Goal: Information Seeking & Learning: Learn about a topic

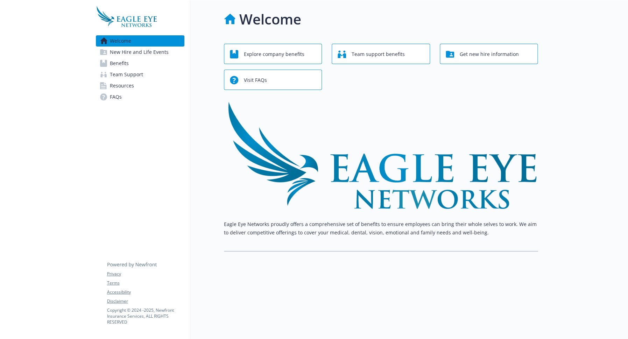
click at [121, 69] on span "Benefits" at bounding box center [119, 63] width 19 height 11
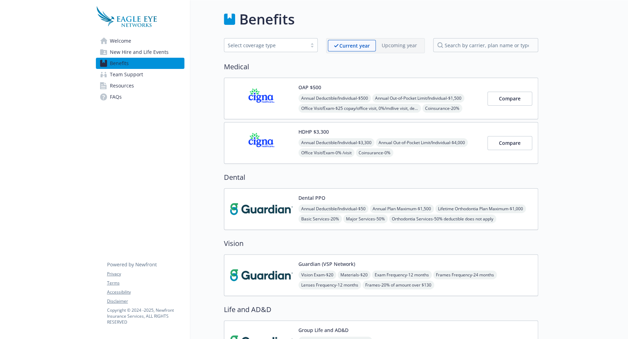
click at [275, 279] on img at bounding box center [261, 275] width 63 height 30
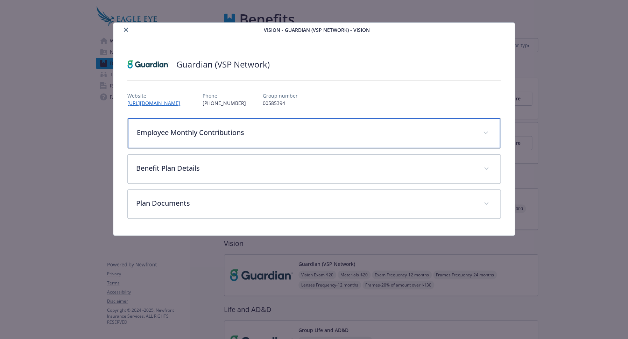
click at [266, 132] on p "Employee Monthly Contributions" at bounding box center [305, 132] width 337 height 10
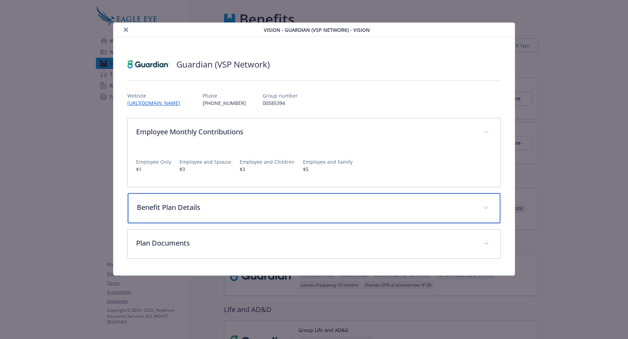
click at [271, 207] on p "Benefit Plan Details" at bounding box center [305, 207] width 337 height 10
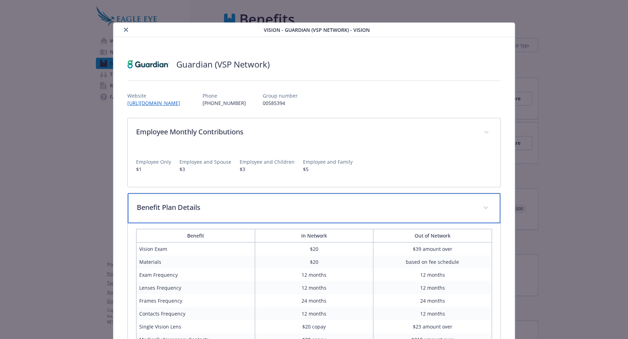
scroll to position [120, 0]
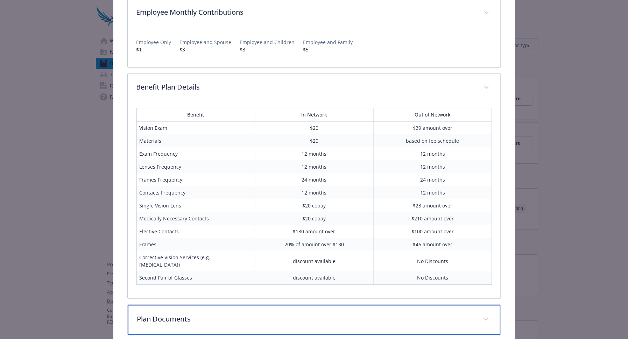
click at [291, 304] on div "Plan Documents" at bounding box center [314, 319] width 372 height 30
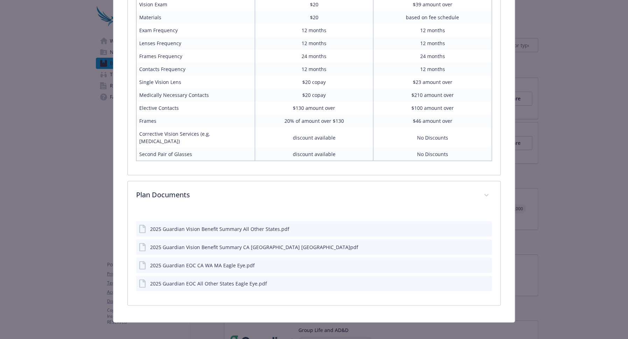
scroll to position [242, 0]
